Goal: Task Accomplishment & Management: Complete application form

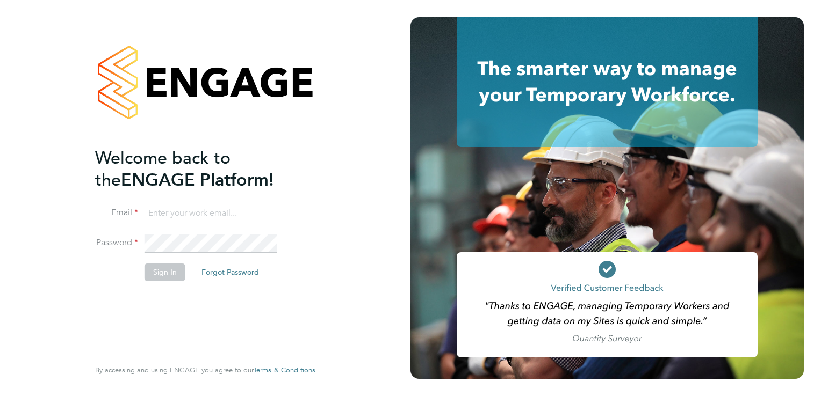
type input "[PERSON_NAME][EMAIL_ADDRESS][PERSON_NAME][DOMAIN_NAME]"
click at [169, 275] on button "Sign In" at bounding box center [165, 272] width 41 height 17
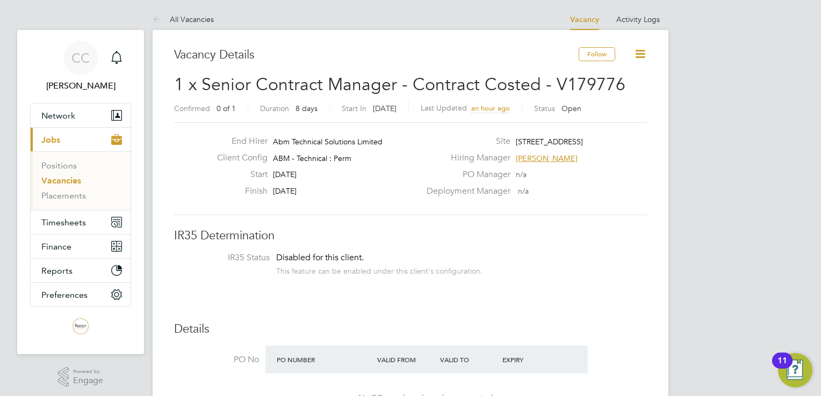
click at [643, 55] on icon at bounding box center [639, 53] width 13 height 13
click at [595, 49] on button "Follow" at bounding box center [597, 54] width 37 height 14
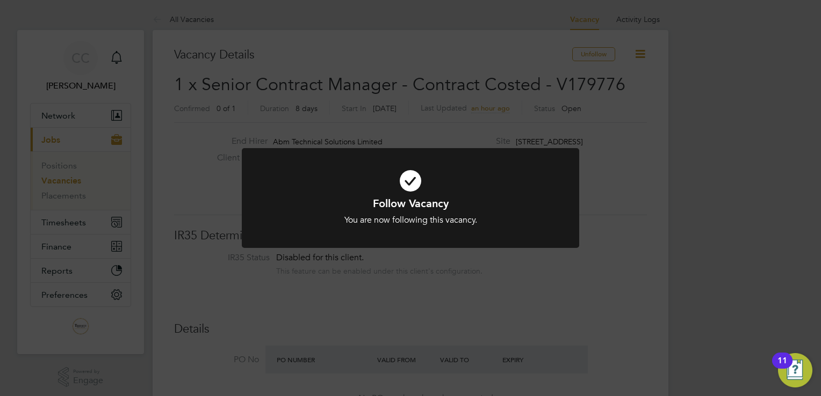
click at [698, 116] on div "Follow Vacancy You are now following this vacancy. Cancel Okay" at bounding box center [410, 198] width 821 height 396
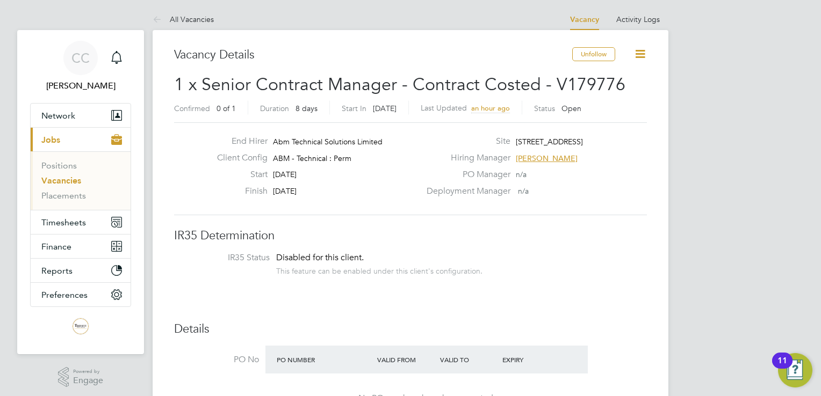
click at [641, 50] on icon at bounding box center [639, 53] width 13 height 13
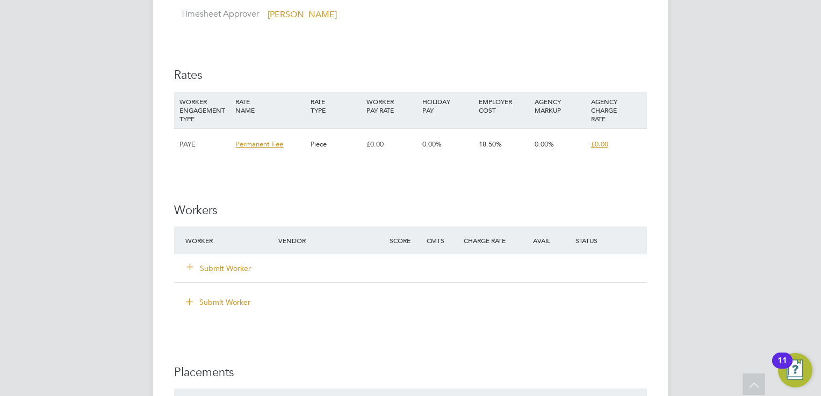
scroll to position [752, 0]
click at [208, 266] on button "Submit Worker" at bounding box center [219, 269] width 64 height 11
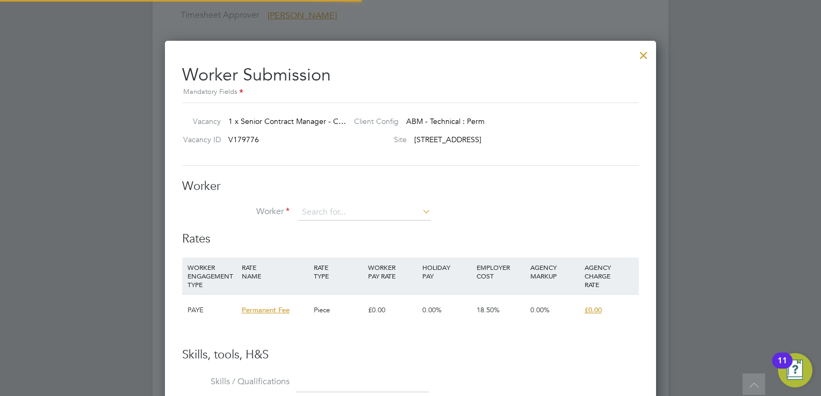
scroll to position [0, 0]
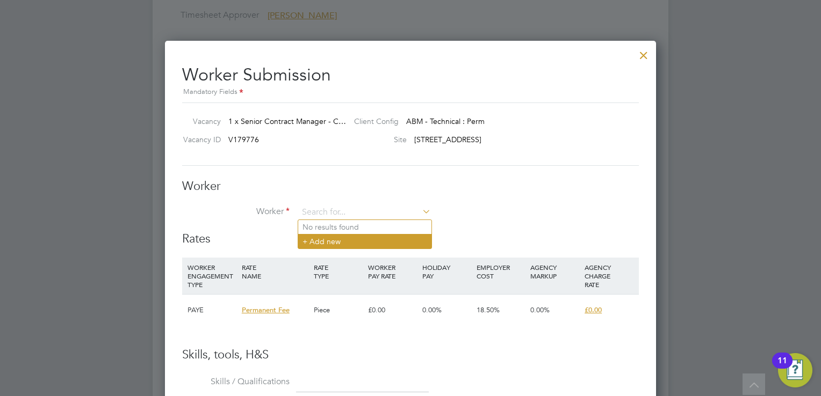
click at [337, 237] on li "+ Add new" at bounding box center [364, 241] width 133 height 15
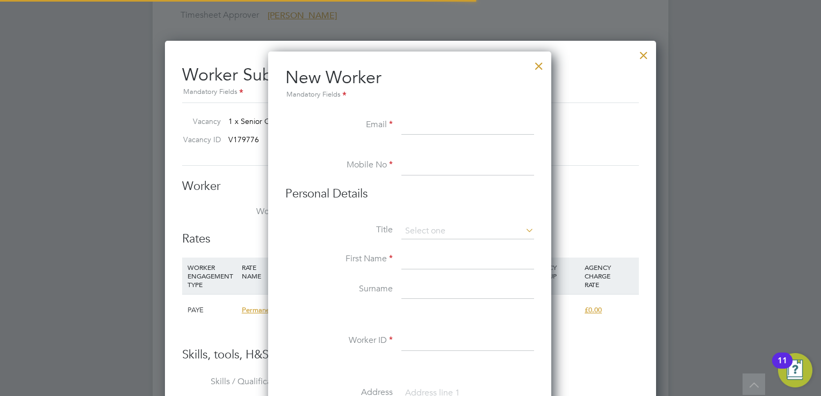
scroll to position [911, 284]
paste input "[EMAIL_ADDRESS][DOMAIN_NAME]"
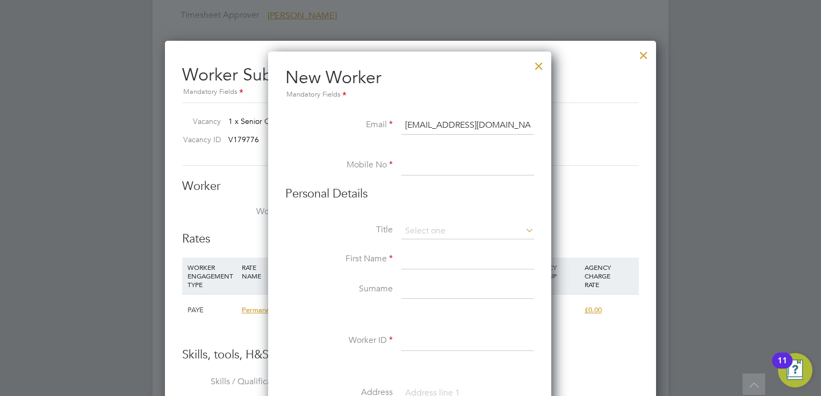
type input "[EMAIL_ADDRESS][DOMAIN_NAME]"
click at [442, 170] on input at bounding box center [467, 165] width 133 height 19
paste input "07557 904435"
type input "07557 904435"
click at [446, 227] on input at bounding box center [467, 231] width 133 height 16
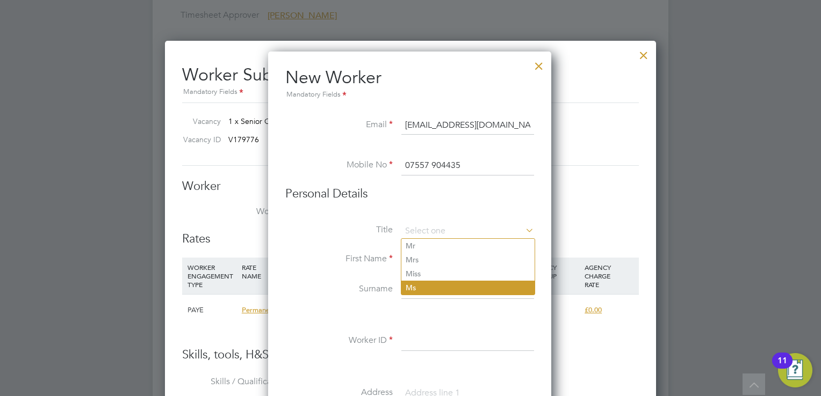
click at [431, 288] on li "Ms" at bounding box center [467, 288] width 133 height 14
type input "Ms"
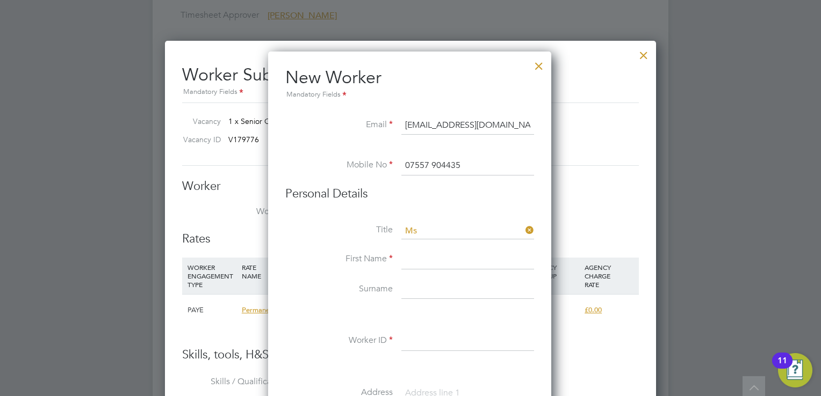
scroll to position [806, 0]
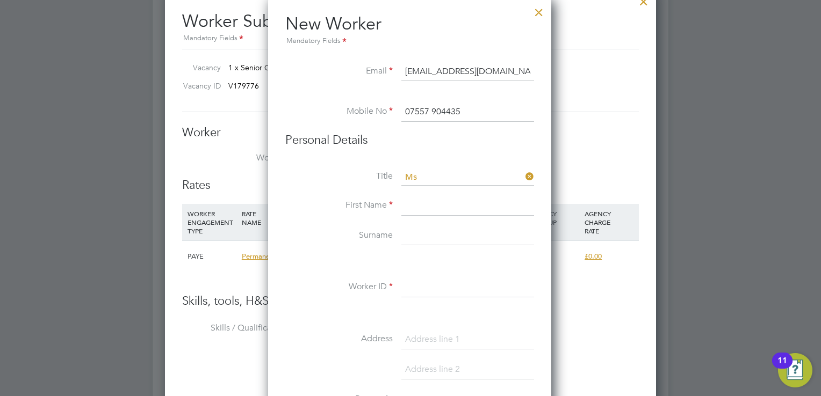
drag, startPoint x: 531, startPoint y: 175, endPoint x: 490, endPoint y: 181, distance: 40.6
click at [523, 175] on icon at bounding box center [523, 176] width 0 height 15
click at [428, 200] on input at bounding box center [467, 206] width 133 height 19
type input "[PERSON_NAME]"
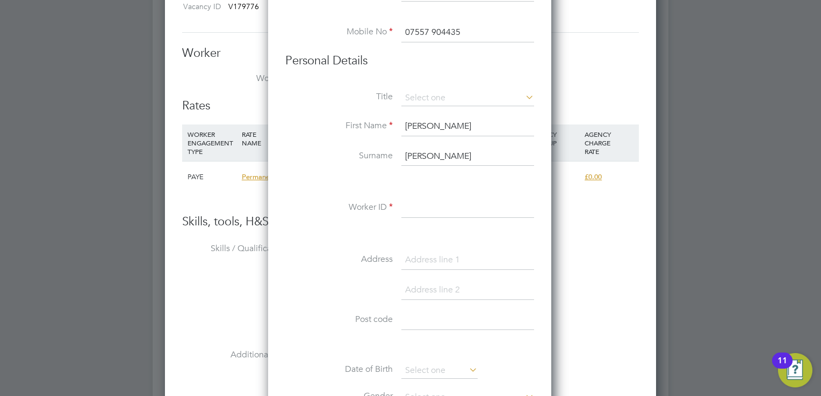
scroll to position [913, 0]
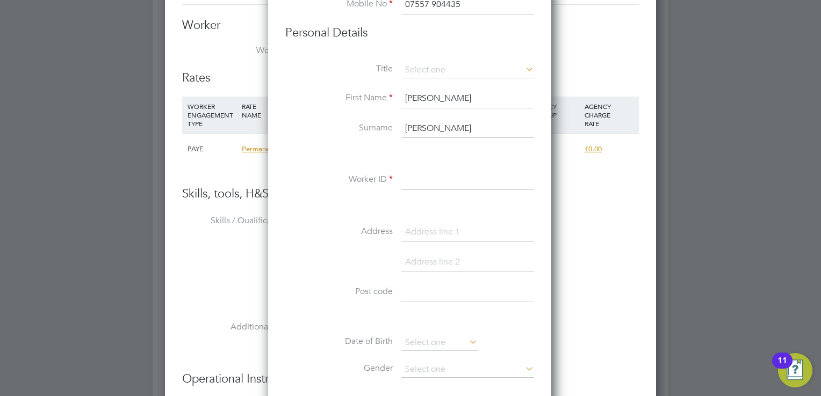
type input "[PERSON_NAME]"
click at [425, 167] on div "Title First Name [PERSON_NAME] Surname [PERSON_NAME] Worker ID Address Post cod…" at bounding box center [409, 257] width 249 height 390
click at [426, 181] on input at bounding box center [467, 180] width 133 height 19
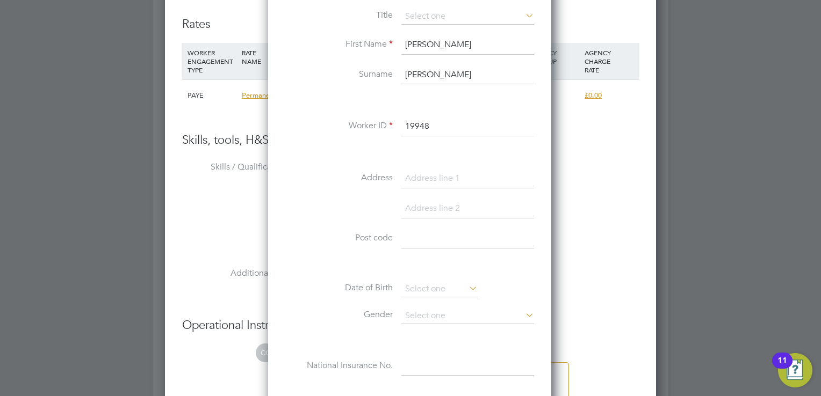
type input "19948"
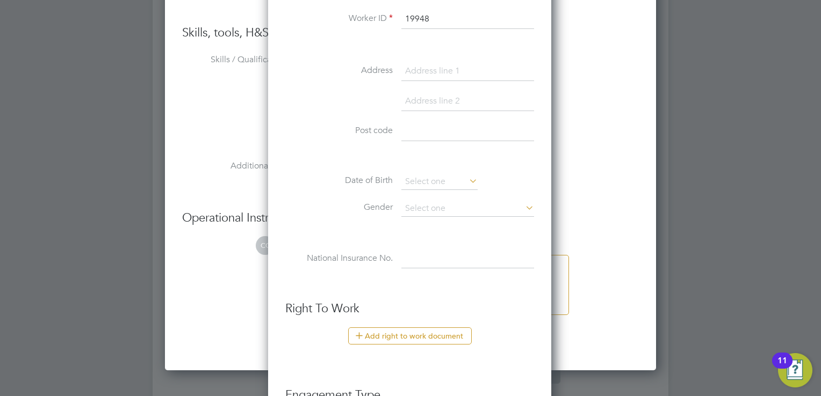
scroll to position [1021, 0]
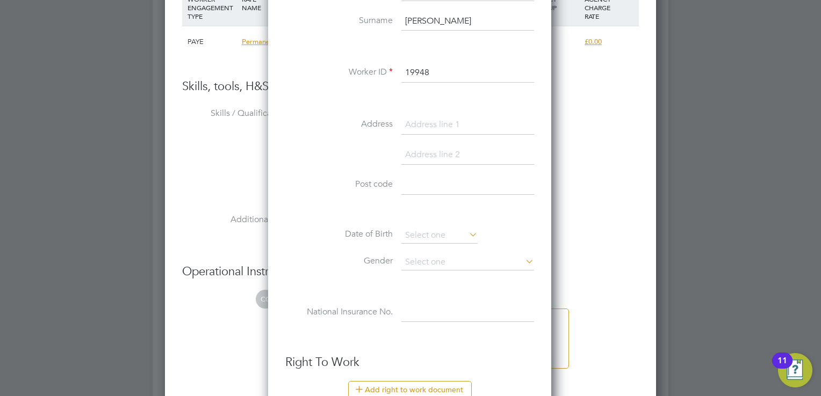
click at [415, 178] on input at bounding box center [467, 185] width 133 height 19
paste input "SO32 2PH"
type input "SO32 2PH"
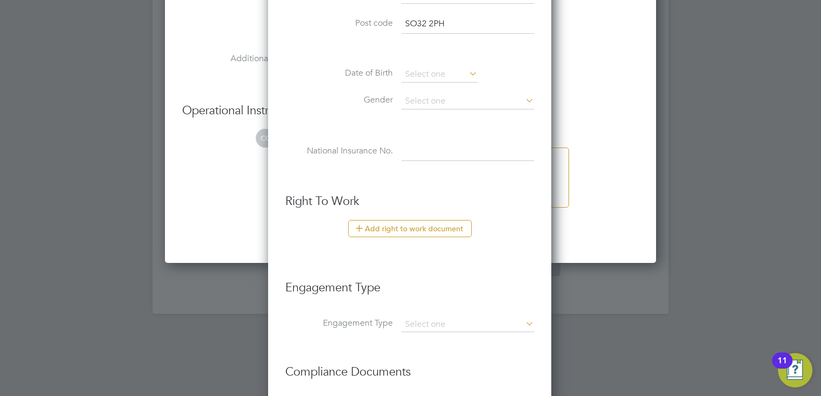
scroll to position [1289, 0]
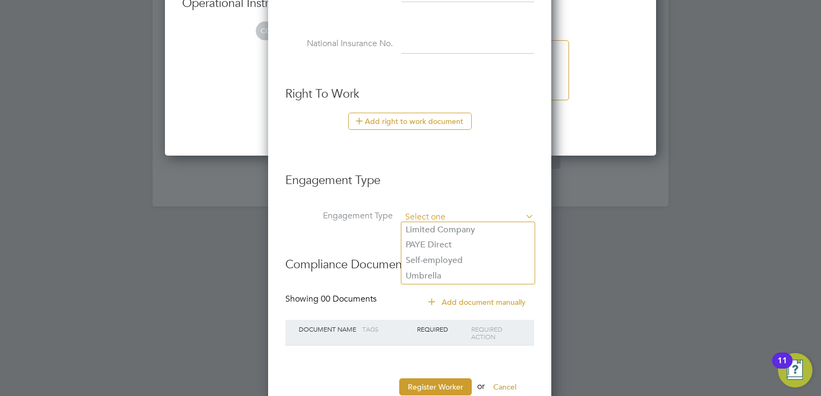
click at [479, 218] on input at bounding box center [467, 217] width 133 height 15
click at [447, 242] on li "PAYE Direct" at bounding box center [467, 245] width 133 height 16
type input "PAYE Direct"
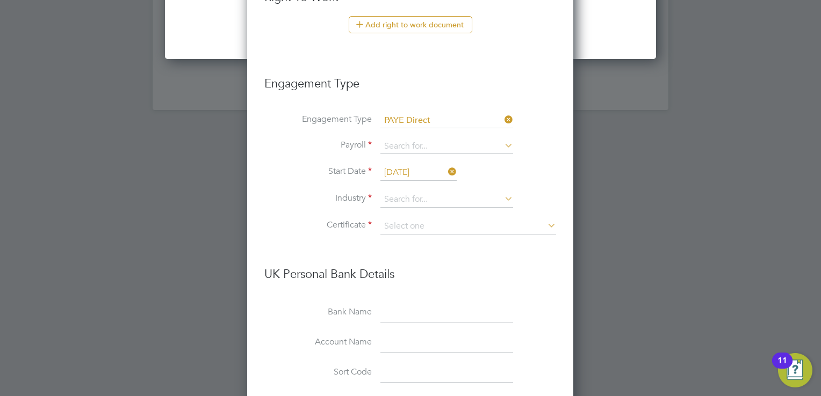
scroll to position [1397, 0]
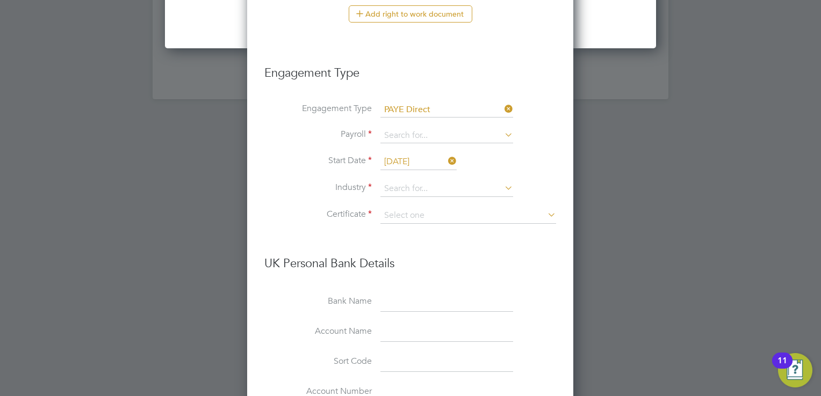
click at [502, 129] on icon at bounding box center [502, 134] width 0 height 15
click at [494, 151] on li "PAYE" at bounding box center [446, 149] width 133 height 16
type input "PAYE"
click at [502, 184] on icon at bounding box center [502, 188] width 0 height 15
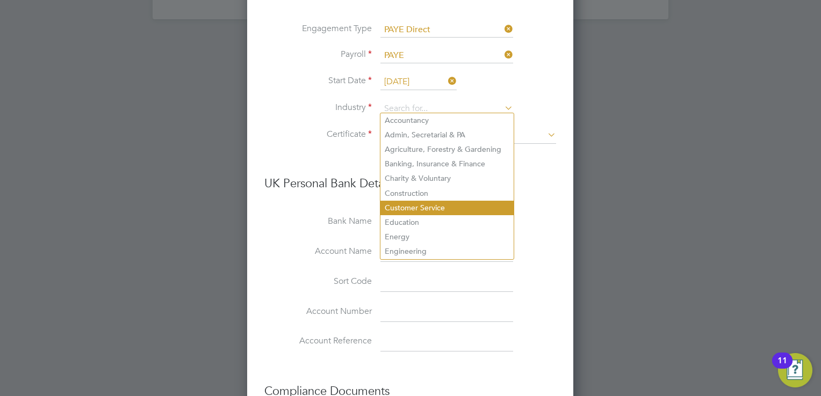
scroll to position [1504, 0]
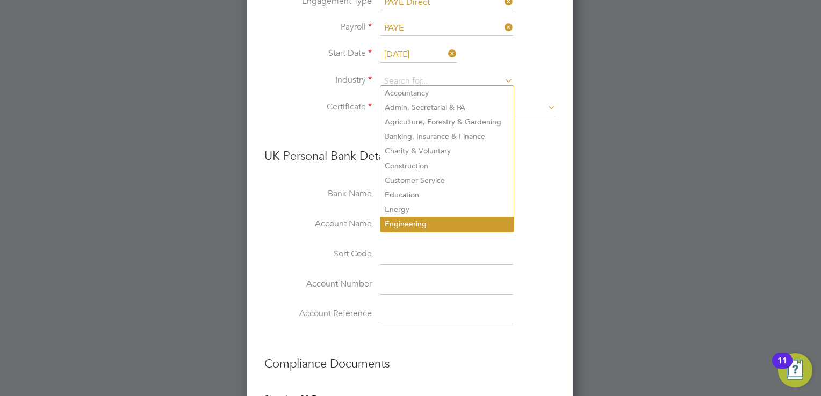
click at [445, 221] on li "Engineering" at bounding box center [446, 224] width 133 height 15
type input "Engineering"
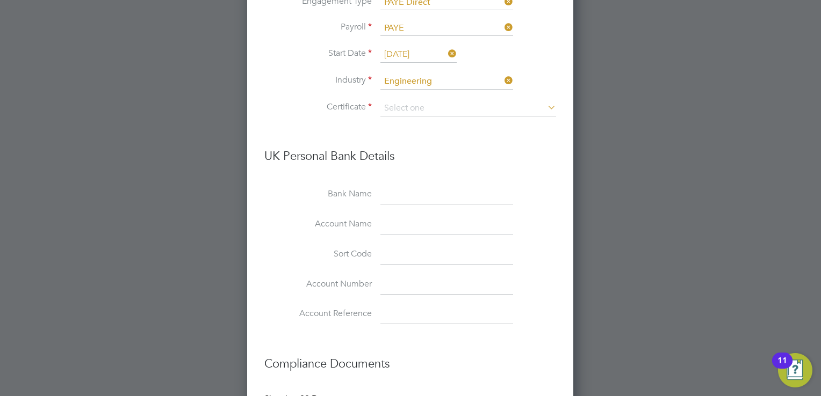
click at [545, 100] on icon at bounding box center [545, 107] width 0 height 15
click at [545, 104] on icon at bounding box center [545, 107] width 0 height 15
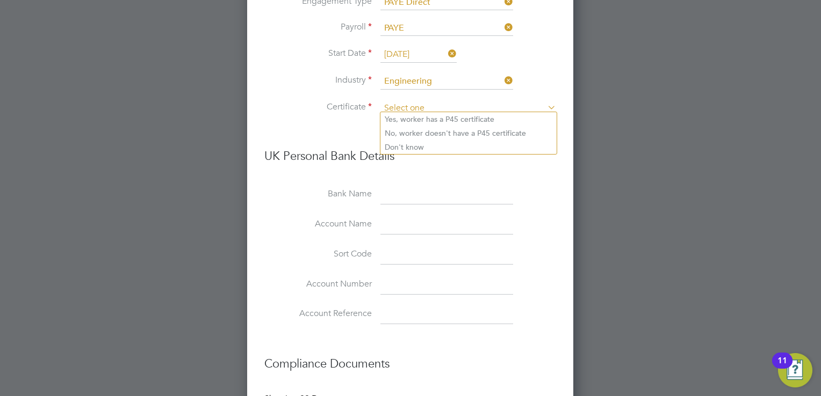
click at [459, 104] on input at bounding box center [468, 108] width 176 height 16
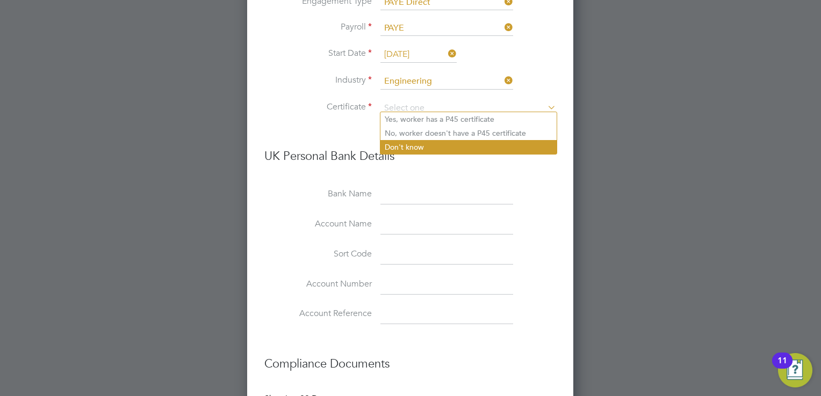
click at [458, 146] on li "Don't know" at bounding box center [468, 147] width 176 height 14
type input "Don't know"
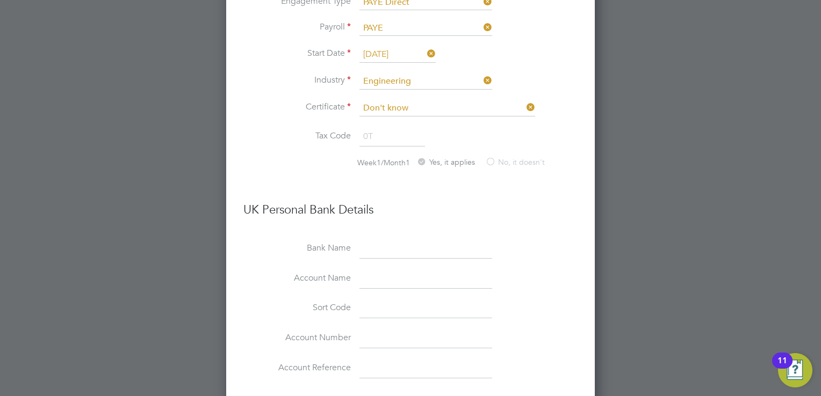
scroll to position [1276, 368]
click at [490, 157] on label "No, it doesn't" at bounding box center [515, 162] width 60 height 11
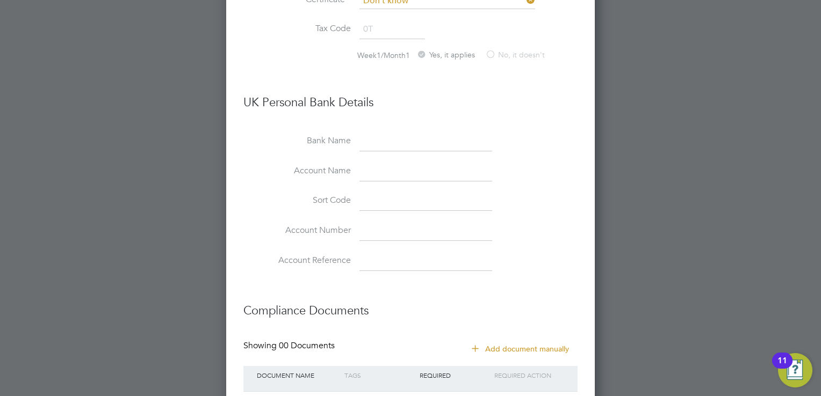
scroll to position [1397, 0]
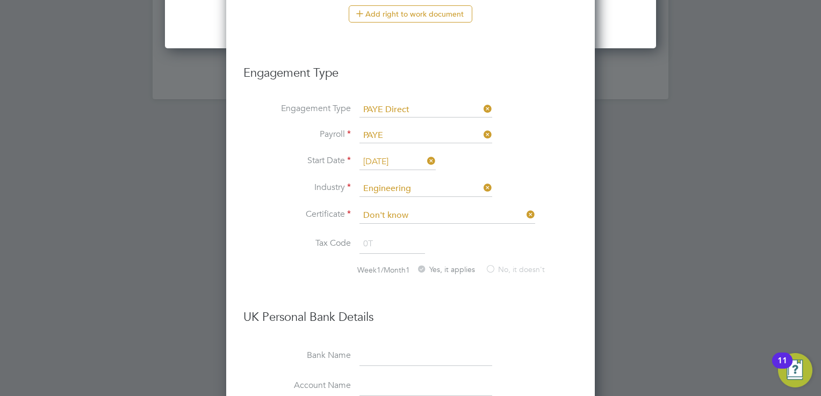
click at [524, 213] on icon at bounding box center [524, 214] width 0 height 15
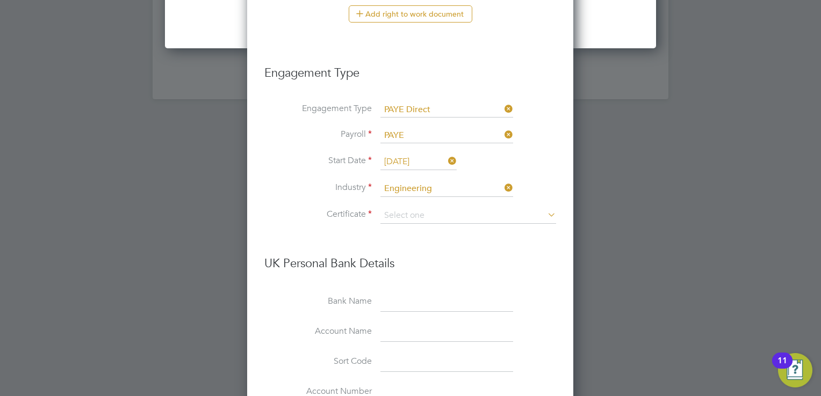
scroll to position [5, 5]
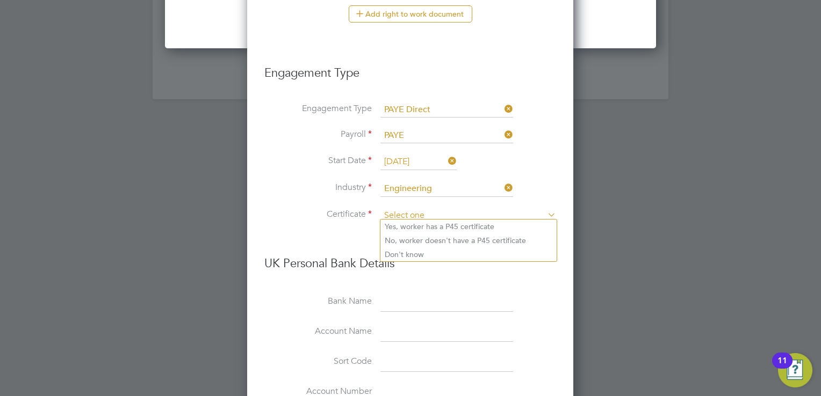
click at [410, 214] on input at bounding box center [468, 216] width 176 height 16
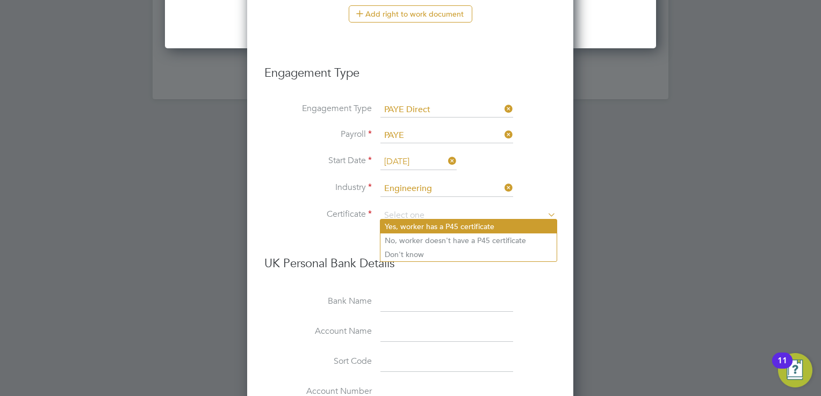
click at [428, 225] on li "Yes, worker has a P45 certificate" at bounding box center [468, 227] width 176 height 14
type input "Yes, worker has a P45 certificate"
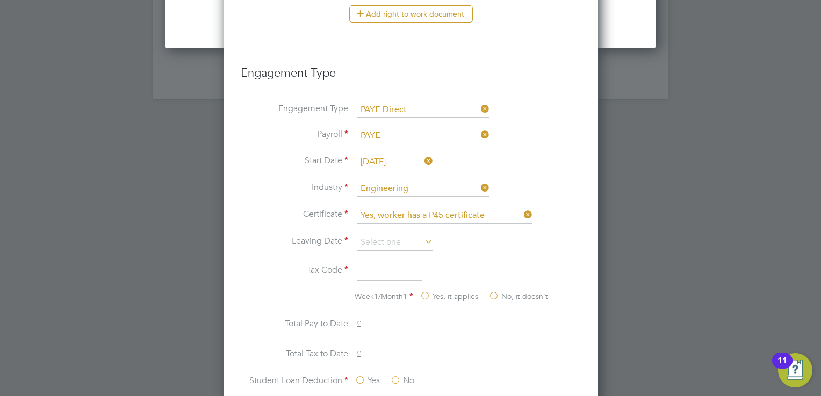
scroll to position [1387, 374]
click at [522, 209] on icon at bounding box center [522, 214] width 0 height 15
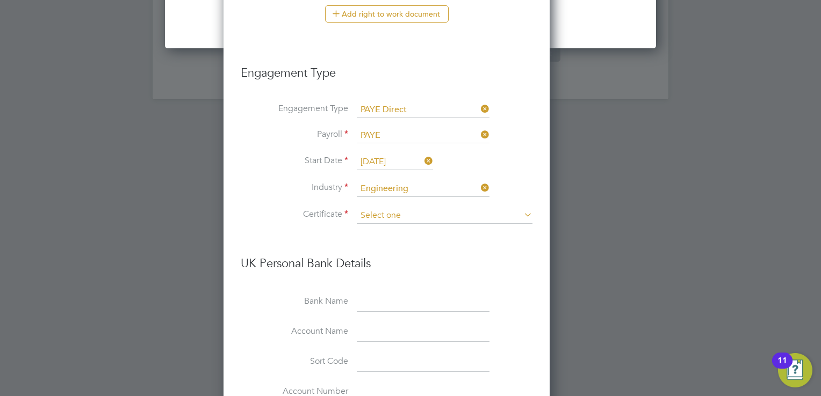
scroll to position [5, 5]
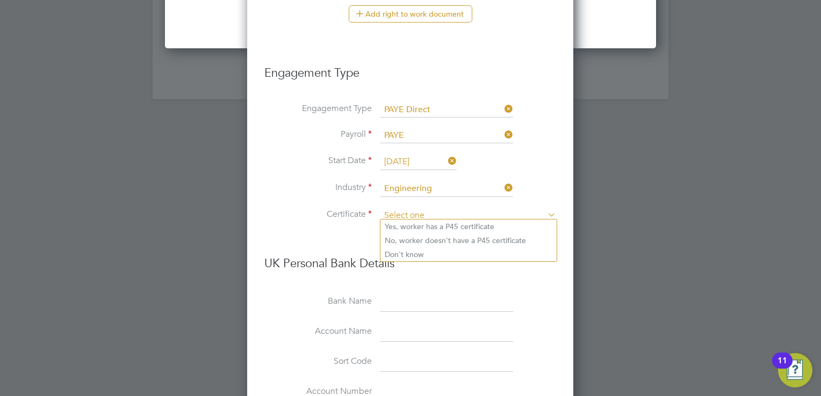
click at [450, 212] on input at bounding box center [468, 216] width 176 height 16
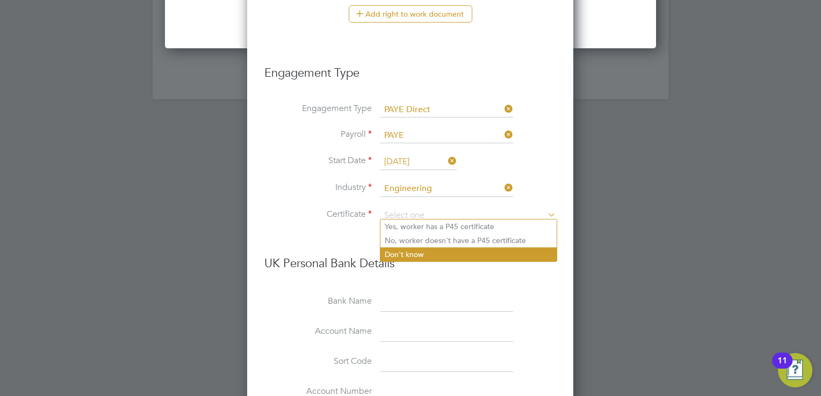
click at [421, 252] on li "Don't know" at bounding box center [468, 255] width 176 height 14
type input "Don't know"
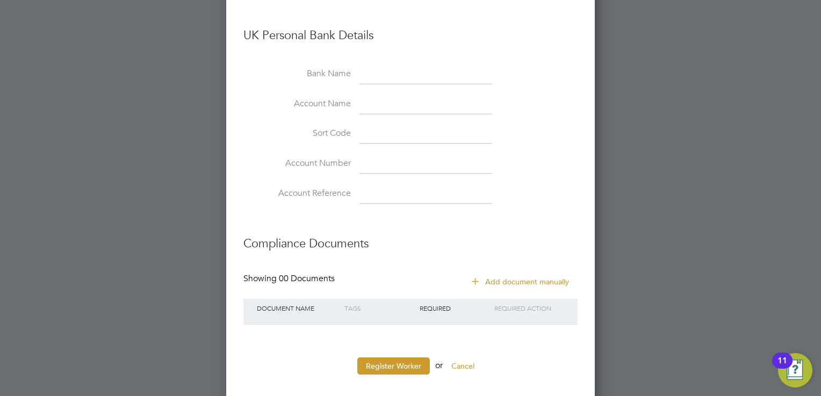
scroll to position [1683, 0]
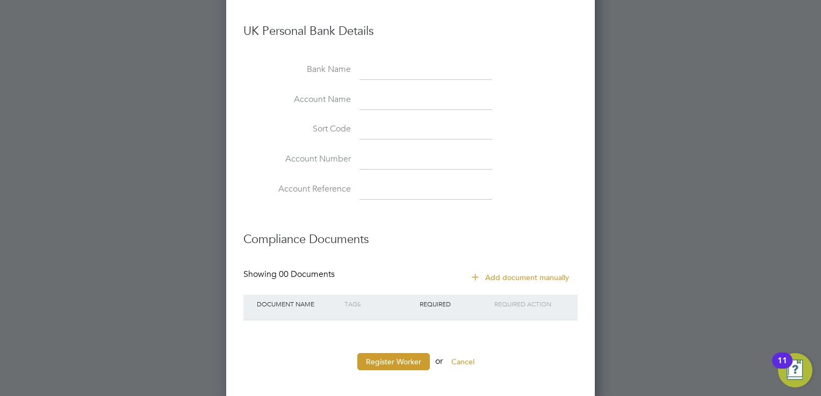
click at [540, 274] on button "Add document manually" at bounding box center [520, 277] width 113 height 17
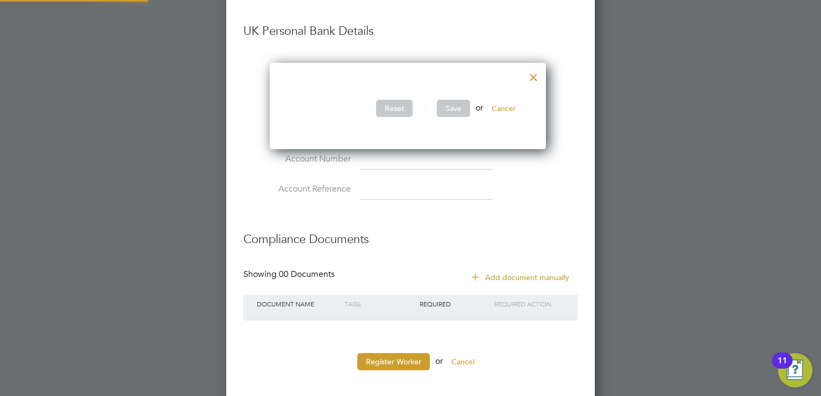
scroll to position [87, 281]
click at [508, 104] on button "Cancel" at bounding box center [503, 108] width 40 height 17
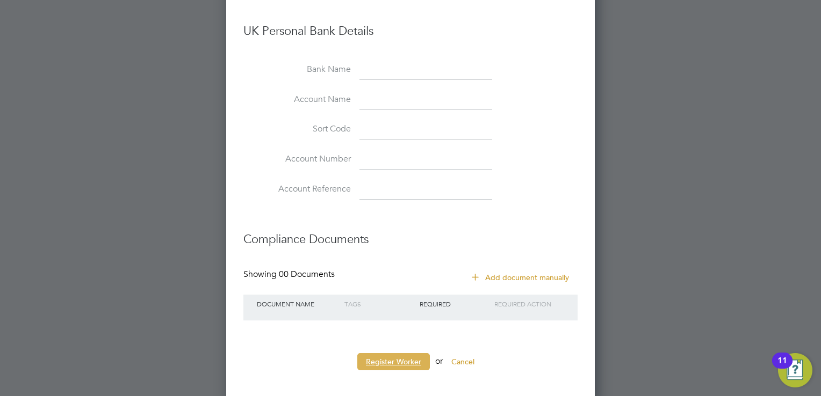
click at [401, 353] on button "Register Worker" at bounding box center [393, 361] width 73 height 17
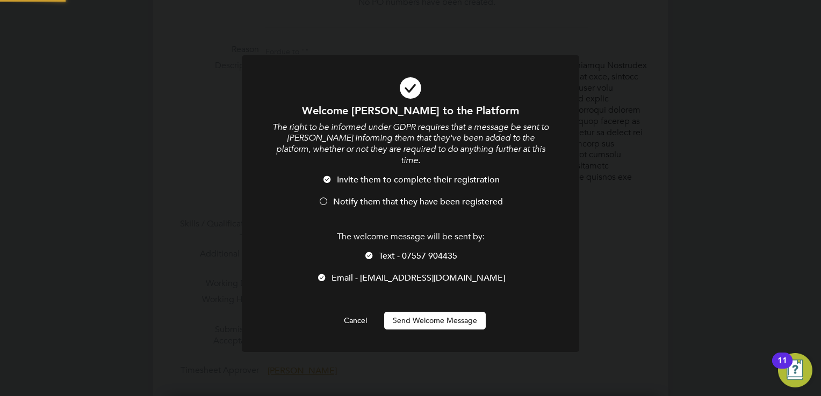
scroll to position [0, 0]
click at [323, 197] on div at bounding box center [323, 202] width 11 height 11
drag, startPoint x: 366, startPoint y: 243, endPoint x: 388, endPoint y: 251, distance: 23.3
click at [367, 251] on div at bounding box center [369, 256] width 11 height 11
click at [442, 312] on button "Send Welcome Message" at bounding box center [435, 320] width 102 height 17
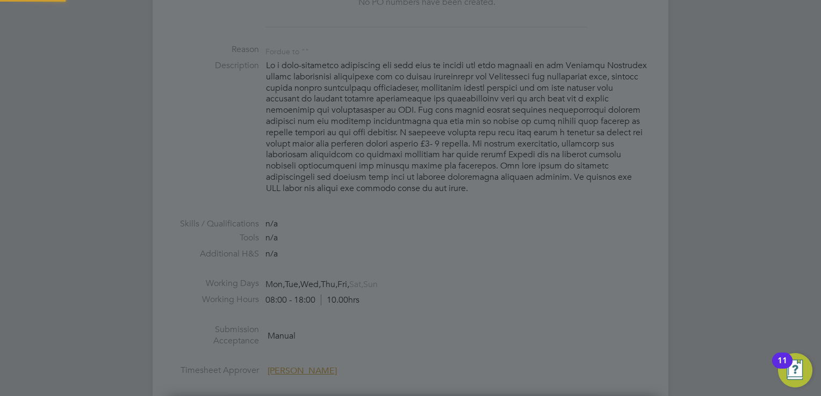
type input "[PERSON_NAME] (19948)"
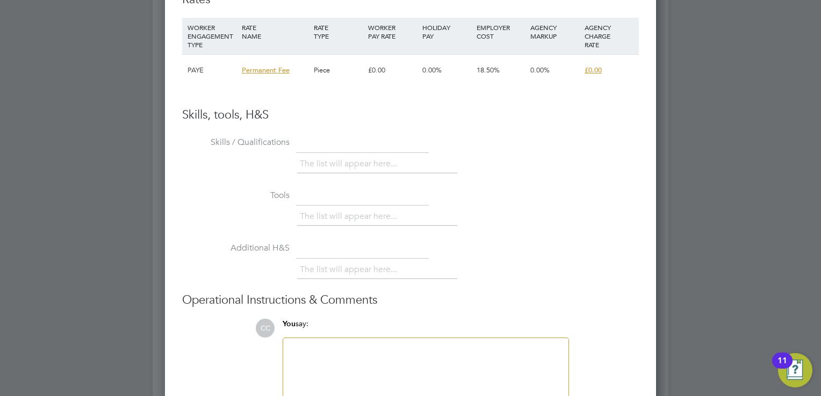
scroll to position [1150, 0]
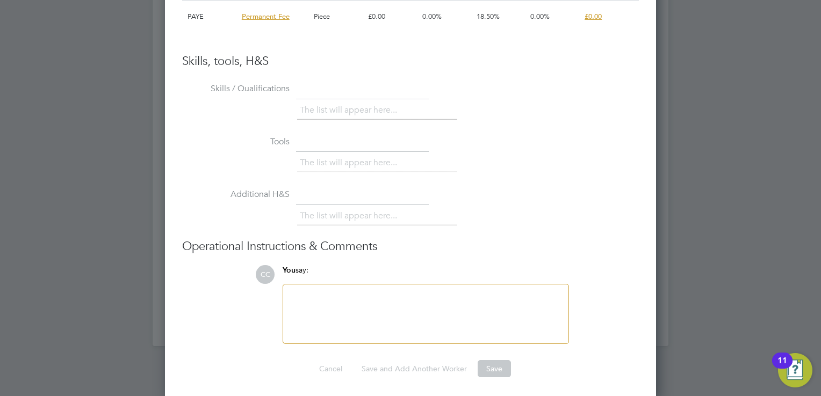
click at [616, 326] on div "CC You say: Attachments are not supported" at bounding box center [447, 304] width 384 height 79
click at [349, 304] on div at bounding box center [426, 314] width 272 height 46
click at [395, 301] on div at bounding box center [426, 314] width 272 height 46
click at [626, 246] on h3 "Operational Instructions & Comments" at bounding box center [410, 247] width 457 height 16
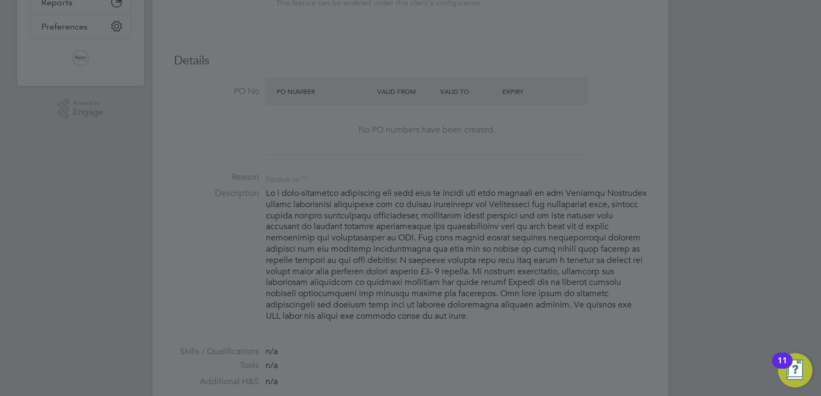
scroll to position [430, 0]
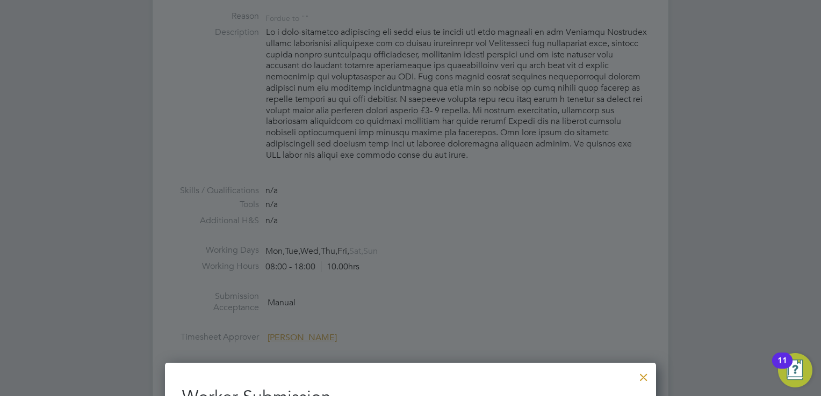
click at [786, 363] on div "11" at bounding box center [782, 368] width 10 height 14
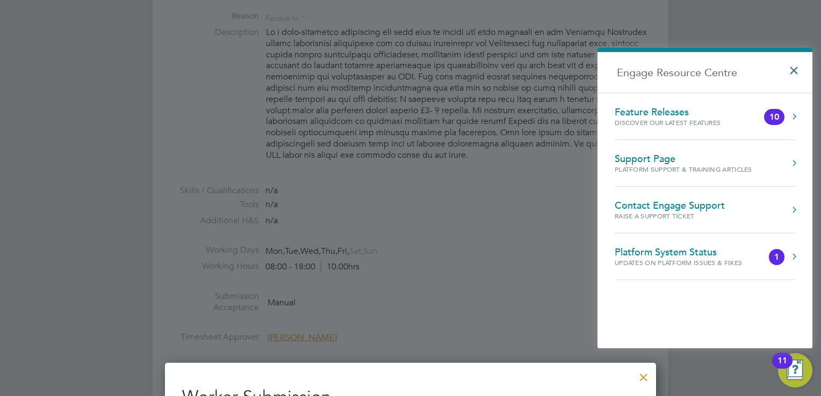
click at [795, 69] on button "×" at bounding box center [797, 67] width 16 height 24
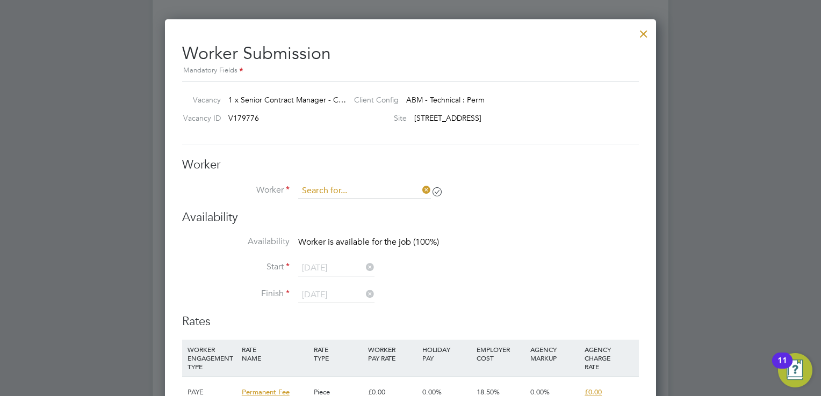
scroll to position [651, 492]
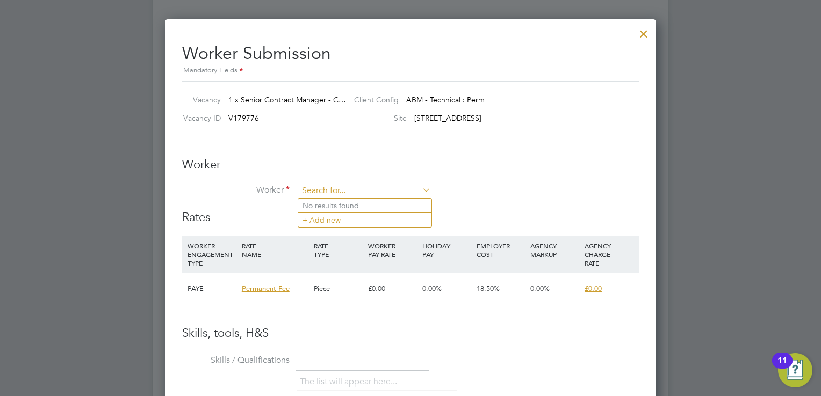
click at [337, 190] on input at bounding box center [364, 191] width 133 height 16
click at [510, 167] on h3 "Worker" at bounding box center [410, 165] width 457 height 16
click at [343, 188] on input at bounding box center [364, 191] width 133 height 16
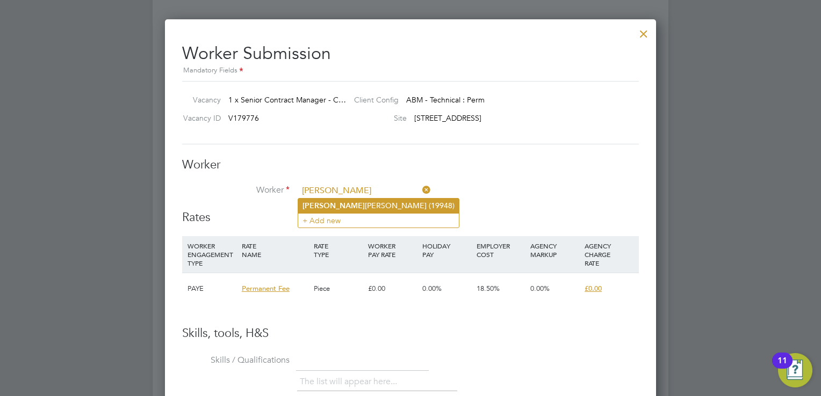
click at [354, 206] on li "[PERSON_NAME] (19948)" at bounding box center [378, 206] width 161 height 15
type input "[PERSON_NAME] (19948)"
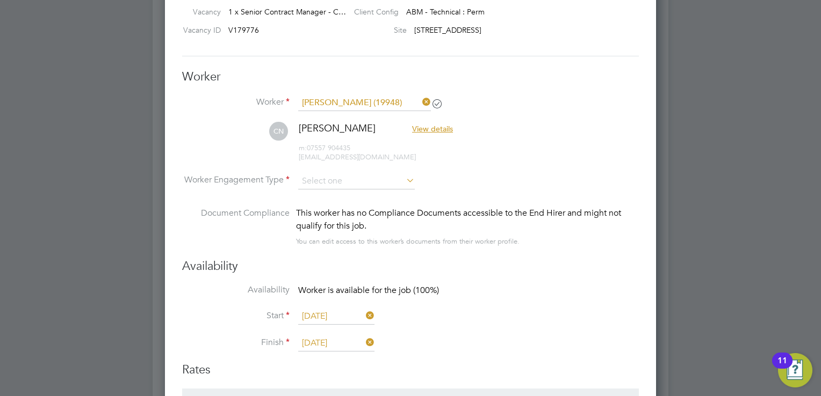
scroll to position [881, 0]
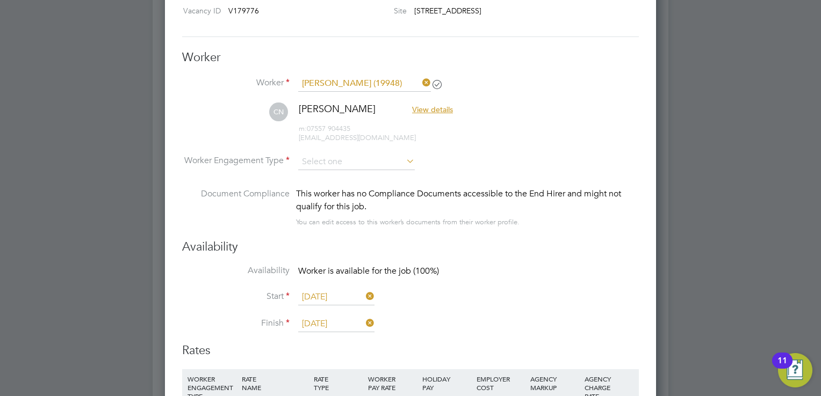
click at [404, 157] on icon at bounding box center [404, 161] width 0 height 15
click at [404, 158] on icon at bounding box center [404, 161] width 0 height 15
click at [327, 161] on input at bounding box center [356, 162] width 117 height 16
click at [317, 187] on li "PAYE" at bounding box center [356, 190] width 117 height 14
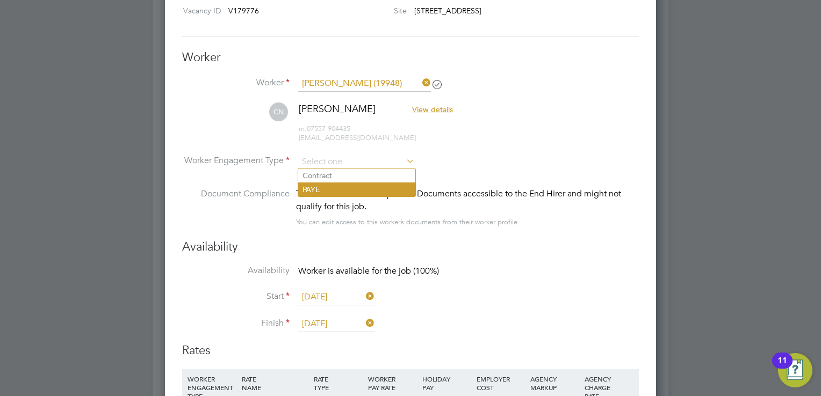
type input "PAYE"
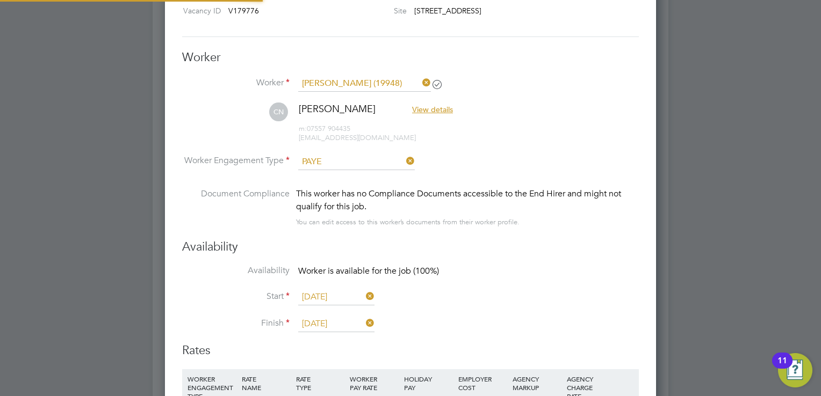
scroll to position [32, 55]
drag, startPoint x: 518, startPoint y: 138, endPoint x: 501, endPoint y: 133, distance: 18.5
click at [521, 135] on li "CN [PERSON_NAME] View details m: 07557 904435 [EMAIL_ADDRESS][DOMAIN_NAME]" at bounding box center [410, 128] width 457 height 51
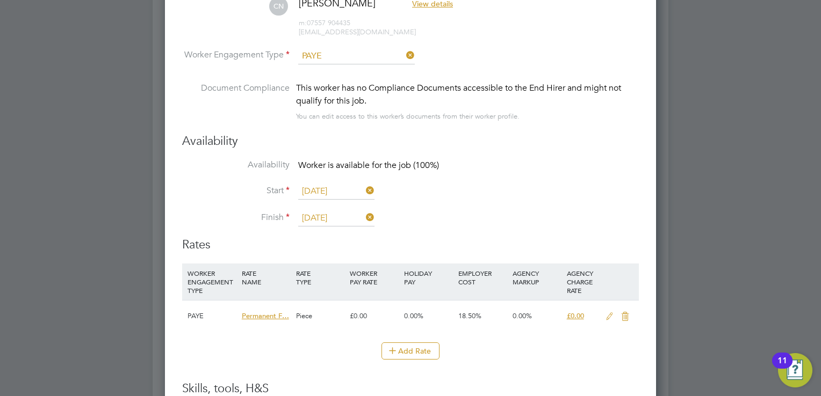
scroll to position [988, 0]
click at [343, 184] on input "[DATE]" at bounding box center [336, 190] width 76 height 16
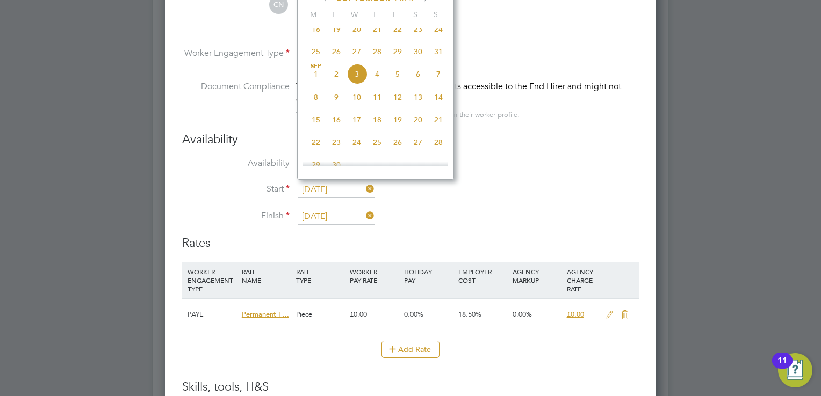
click at [355, 149] on span "24" at bounding box center [357, 142] width 20 height 20
type input "[DATE]"
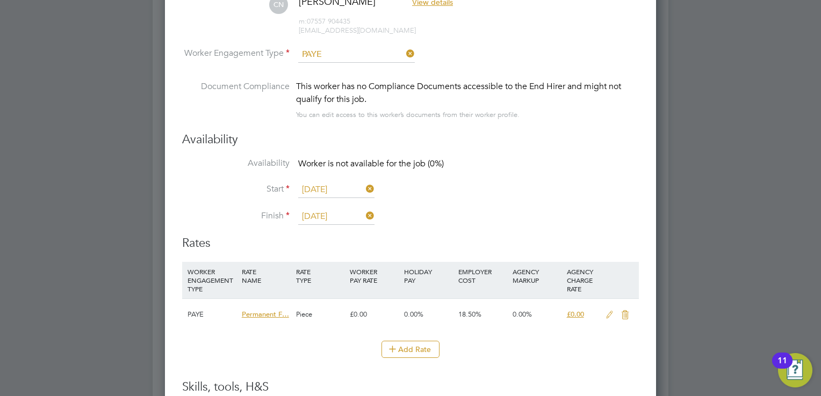
click at [328, 215] on input "[DATE]" at bounding box center [336, 217] width 76 height 16
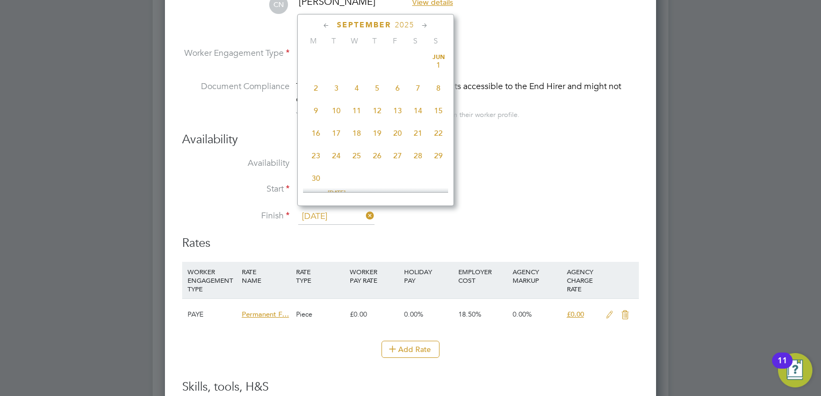
scroll to position [350, 0]
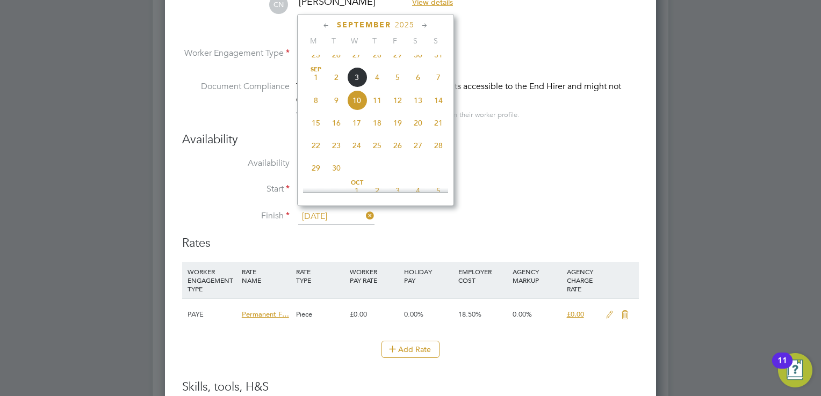
click at [407, 23] on span "2025" at bounding box center [404, 24] width 19 height 9
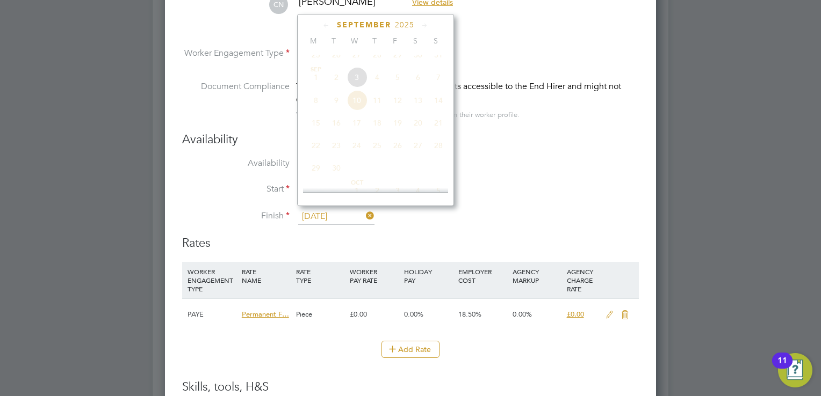
scroll to position [287, 0]
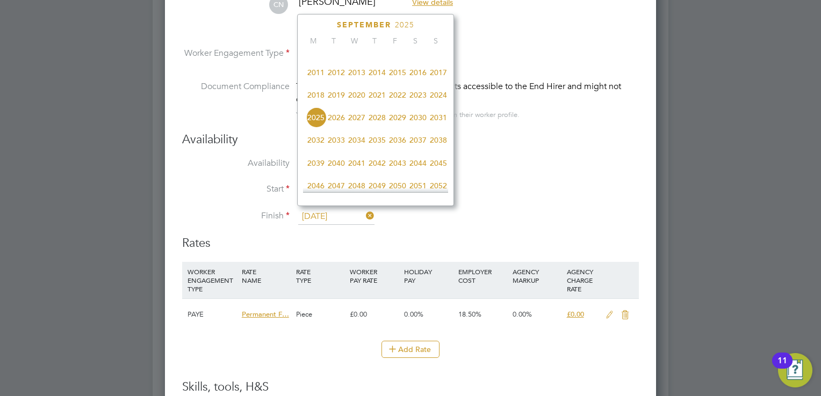
click at [335, 126] on span "2026" at bounding box center [336, 117] width 20 height 20
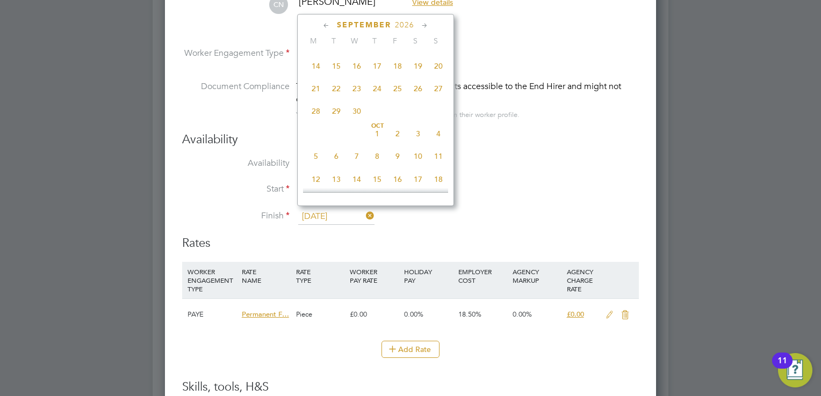
scroll to position [341, 0]
click at [379, 163] on span "24" at bounding box center [377, 155] width 20 height 20
type input "[DATE]"
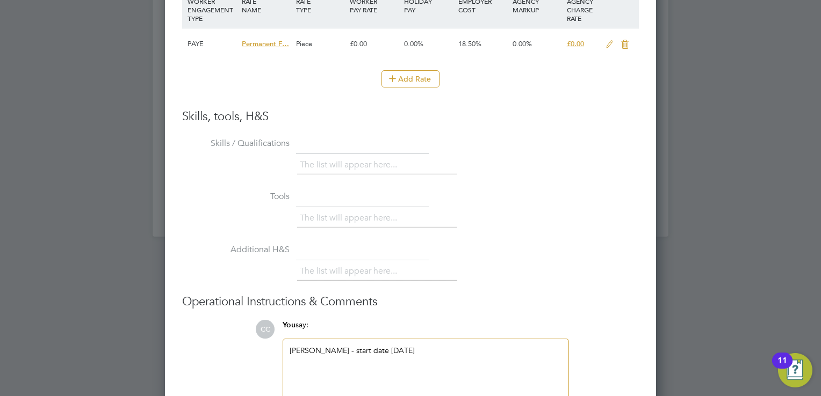
scroll to position [1313, 0]
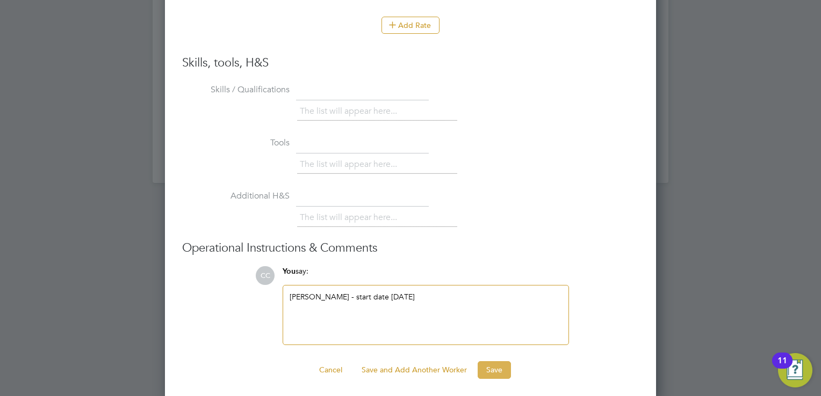
click at [499, 364] on button "Save" at bounding box center [494, 370] width 33 height 17
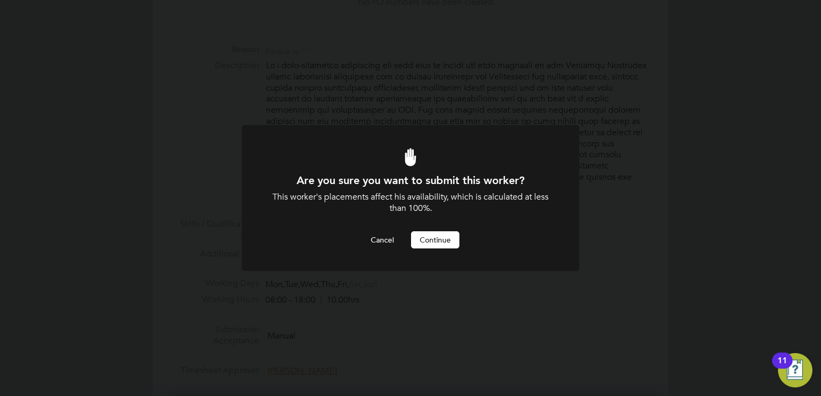
scroll to position [0, 0]
click at [377, 240] on button "Cancel" at bounding box center [382, 240] width 40 height 17
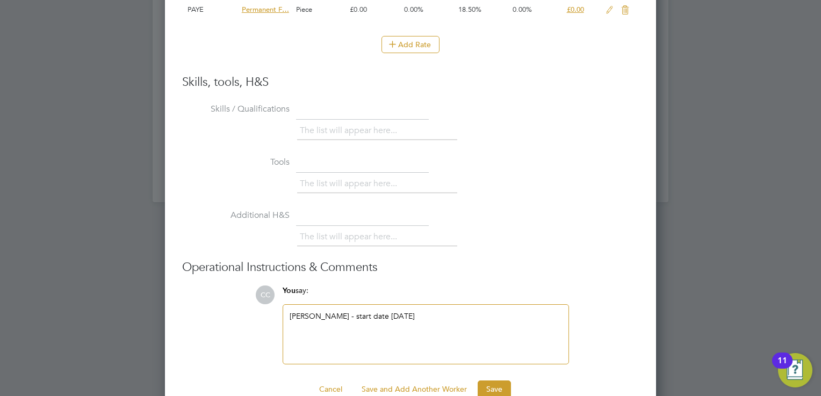
scroll to position [1313, 0]
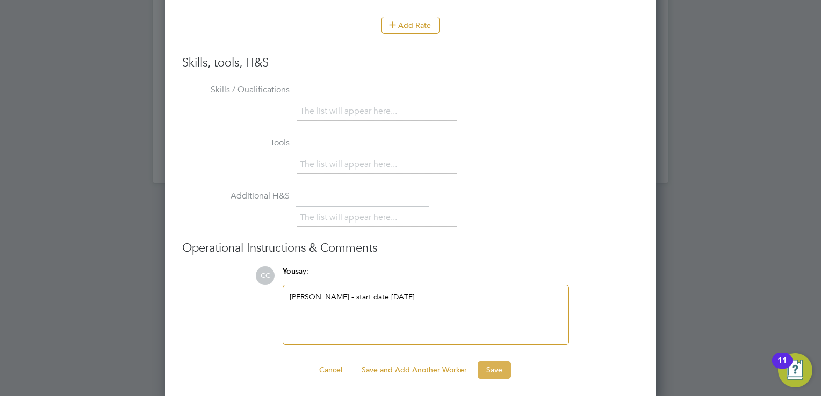
click at [494, 364] on button "Save" at bounding box center [494, 370] width 33 height 17
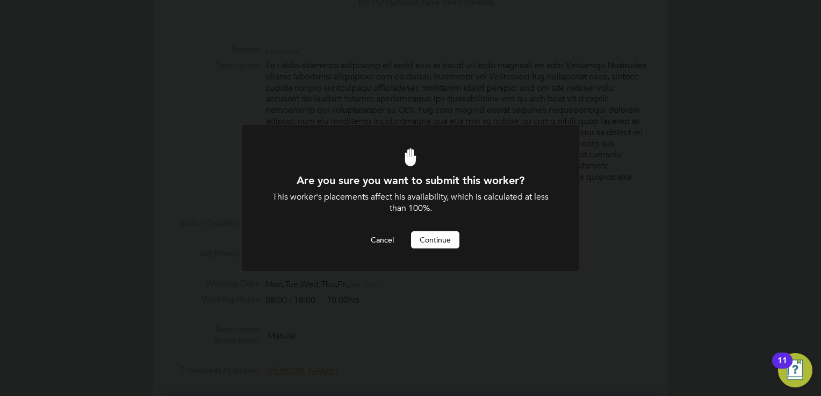
scroll to position [0, 0]
click at [421, 235] on button "Continue" at bounding box center [435, 240] width 48 height 17
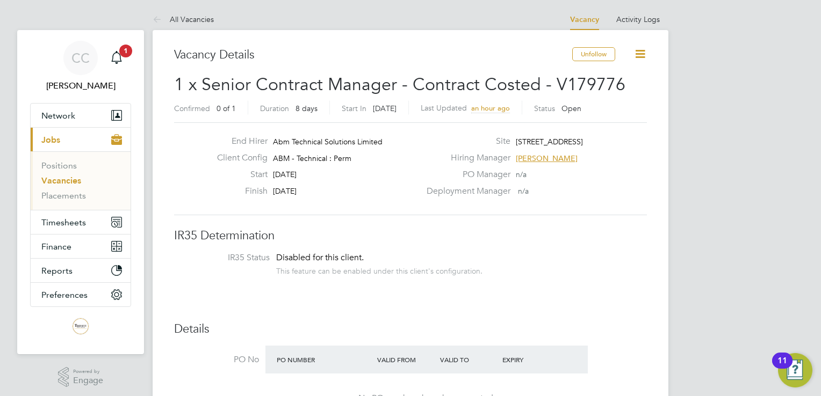
click at [642, 53] on icon at bounding box center [639, 53] width 13 height 13
click at [636, 194] on div "Deployment Manager n/a" at bounding box center [535, 194] width 231 height 17
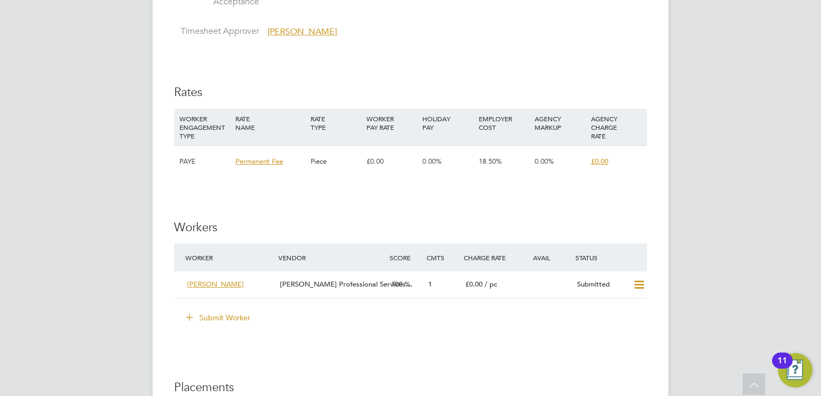
scroll to position [860, 0]
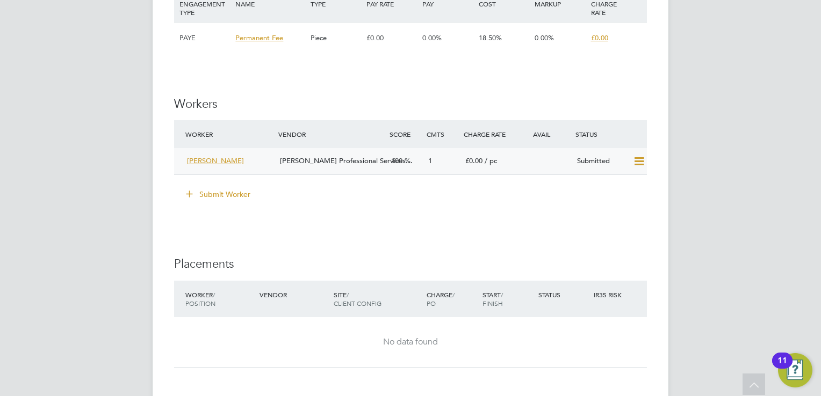
click at [643, 157] on icon at bounding box center [638, 161] width 13 height 9
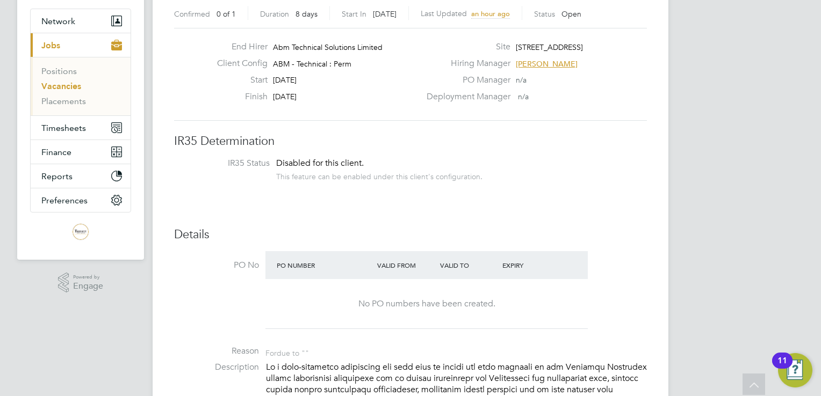
scroll to position [0, 0]
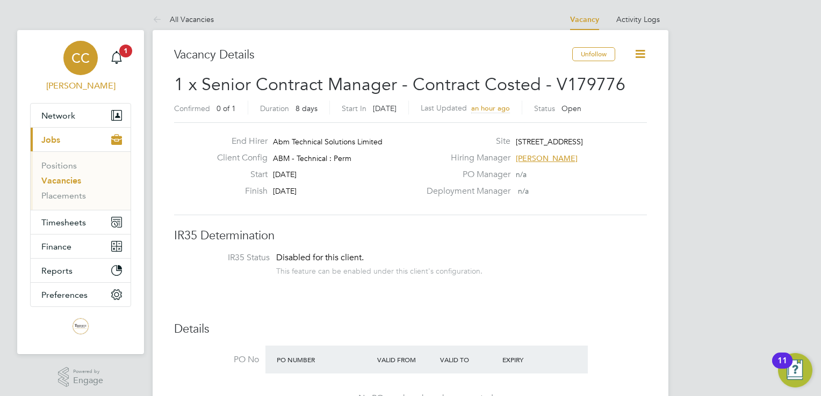
click at [85, 62] on span "CC" at bounding box center [80, 58] width 18 height 14
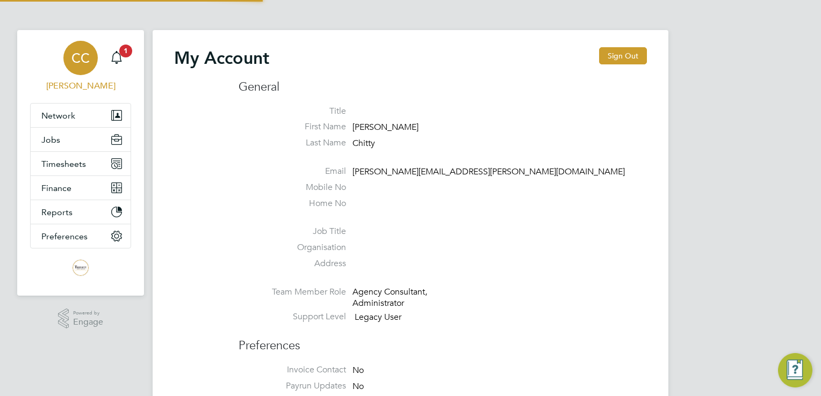
type input "[PERSON_NAME][EMAIL_ADDRESS][PERSON_NAME][DOMAIN_NAME]"
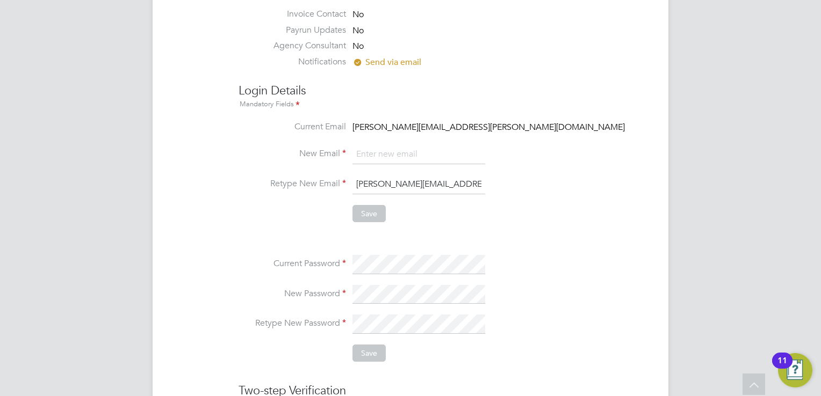
scroll to position [178, 0]
